Goal: Check status

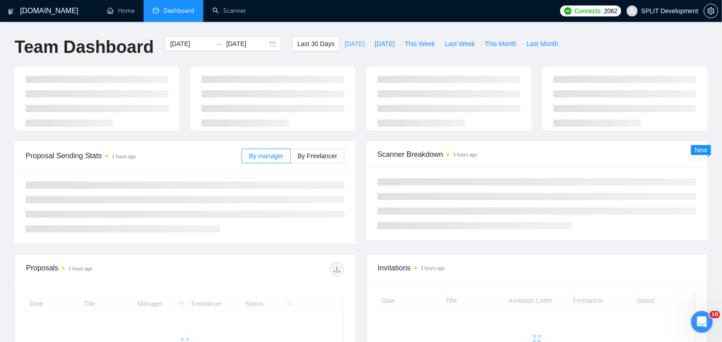
click at [344, 41] on span "[DATE]" at bounding box center [354, 44] width 20 height 10
type input "[DATE]"
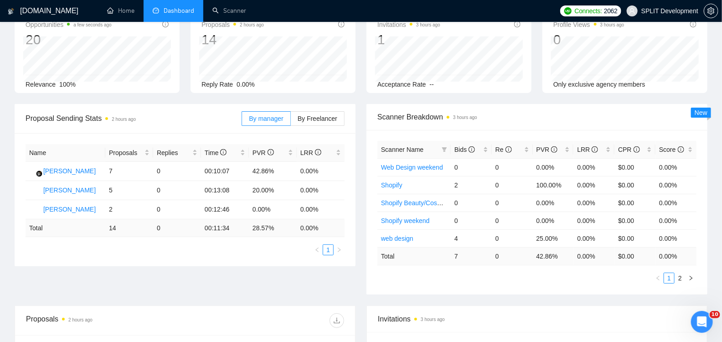
scroll to position [57, 0]
